Goal: Information Seeking & Learning: Learn about a topic

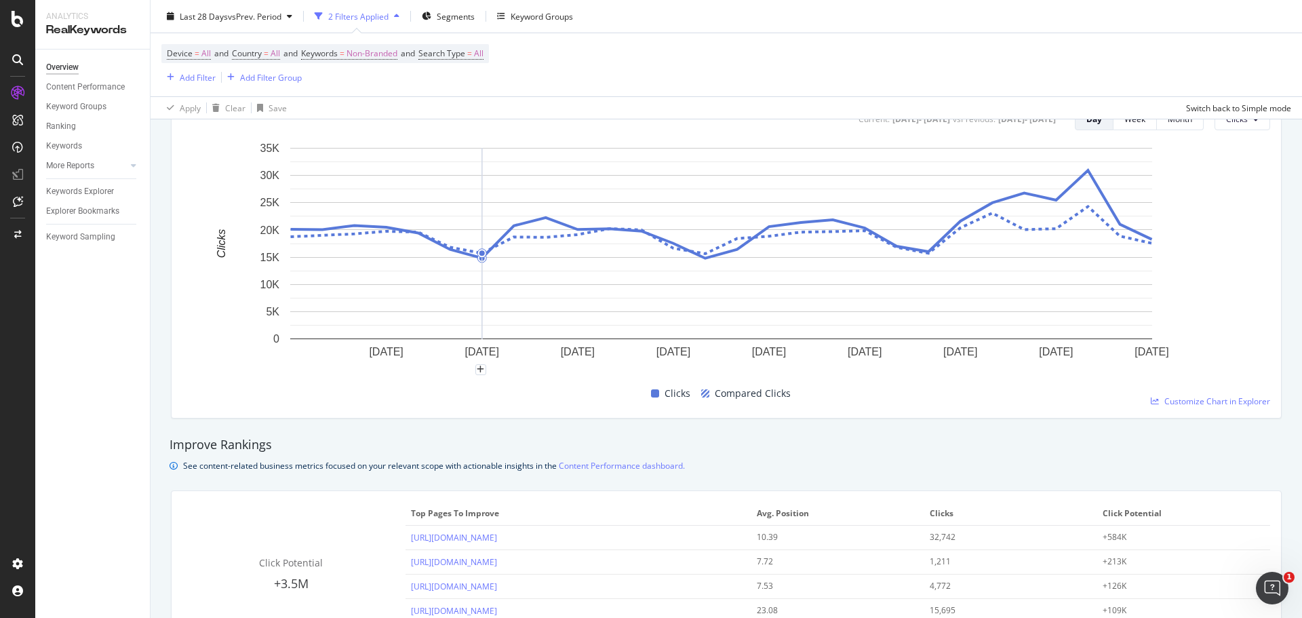
scroll to position [611, 0]
click at [57, 144] on div "Keywords" at bounding box center [64, 146] width 36 height 14
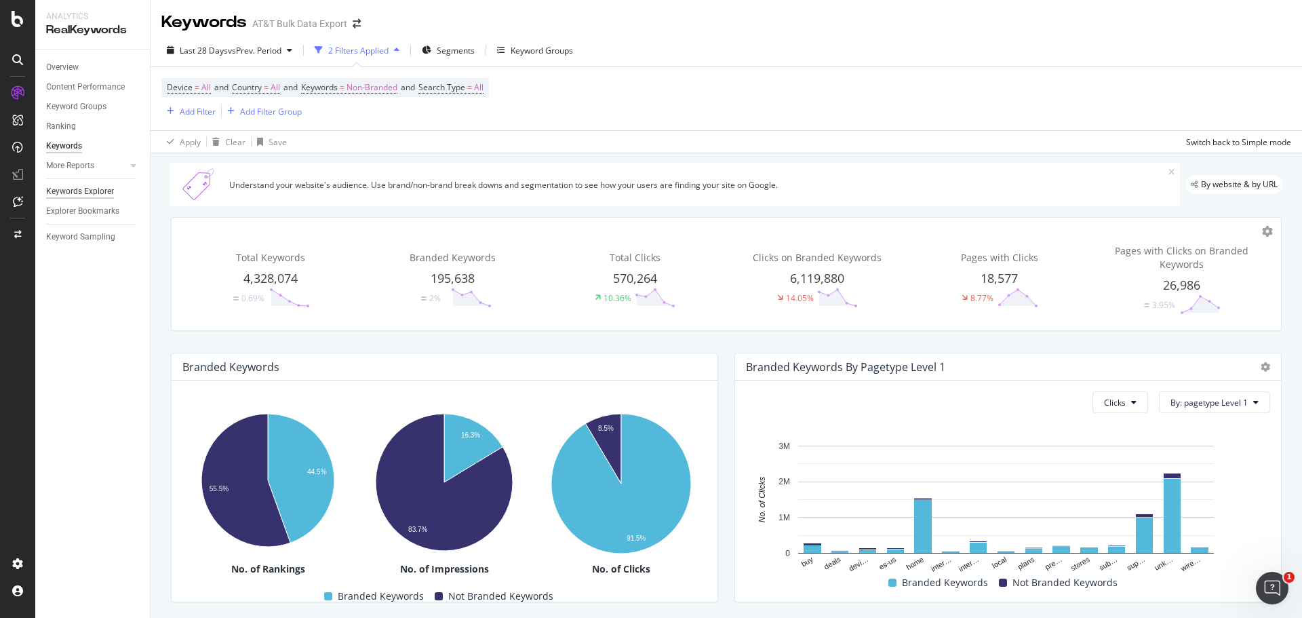
click at [93, 189] on div "Keywords Explorer" at bounding box center [80, 192] width 68 height 14
